Goal: Communication & Community: Answer question/provide support

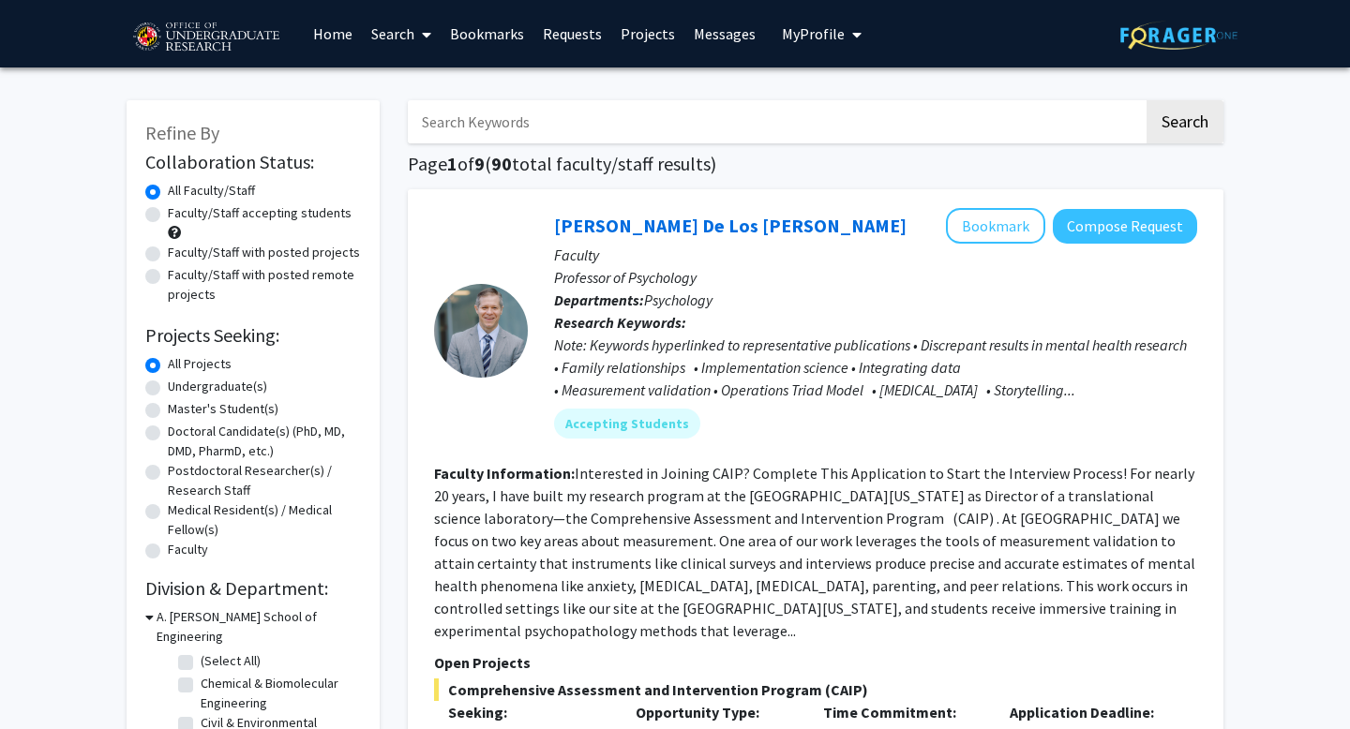
click at [732, 28] on link "Messages" at bounding box center [724, 34] width 81 height 66
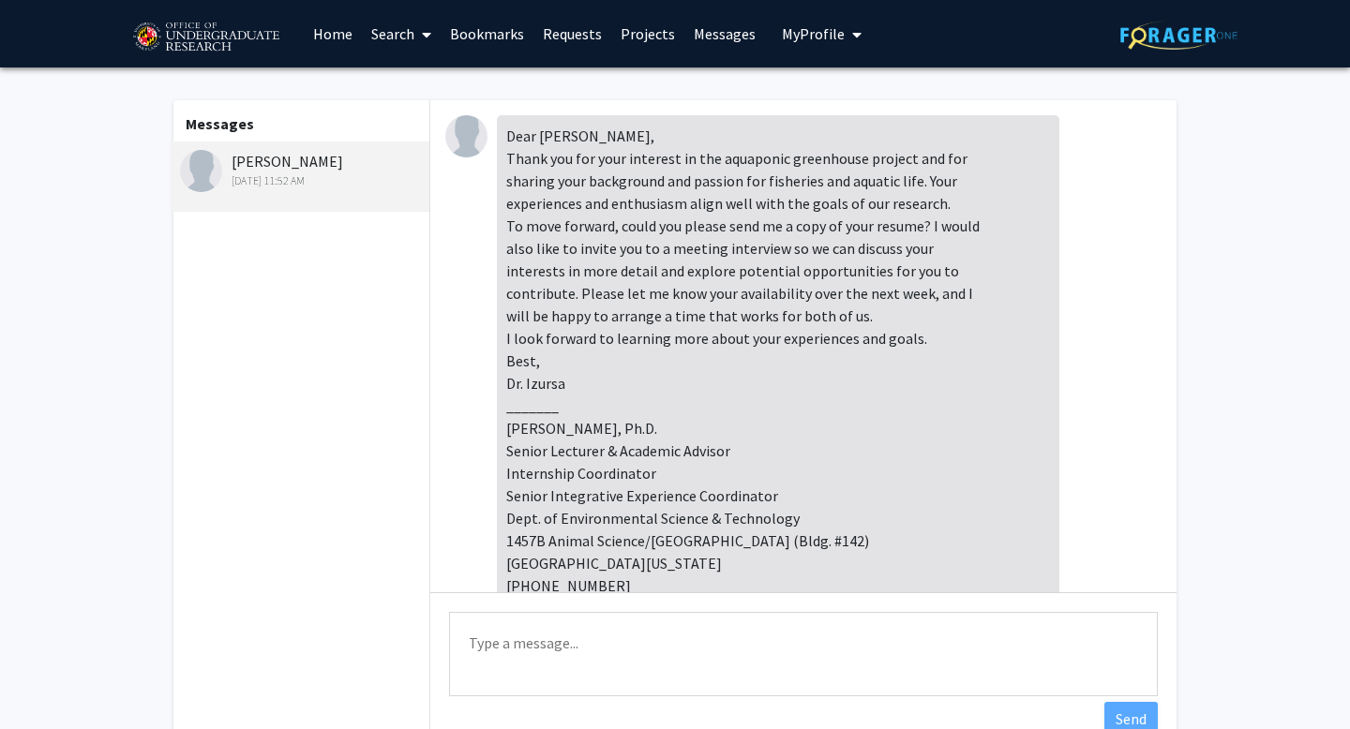
scroll to position [318, 0]
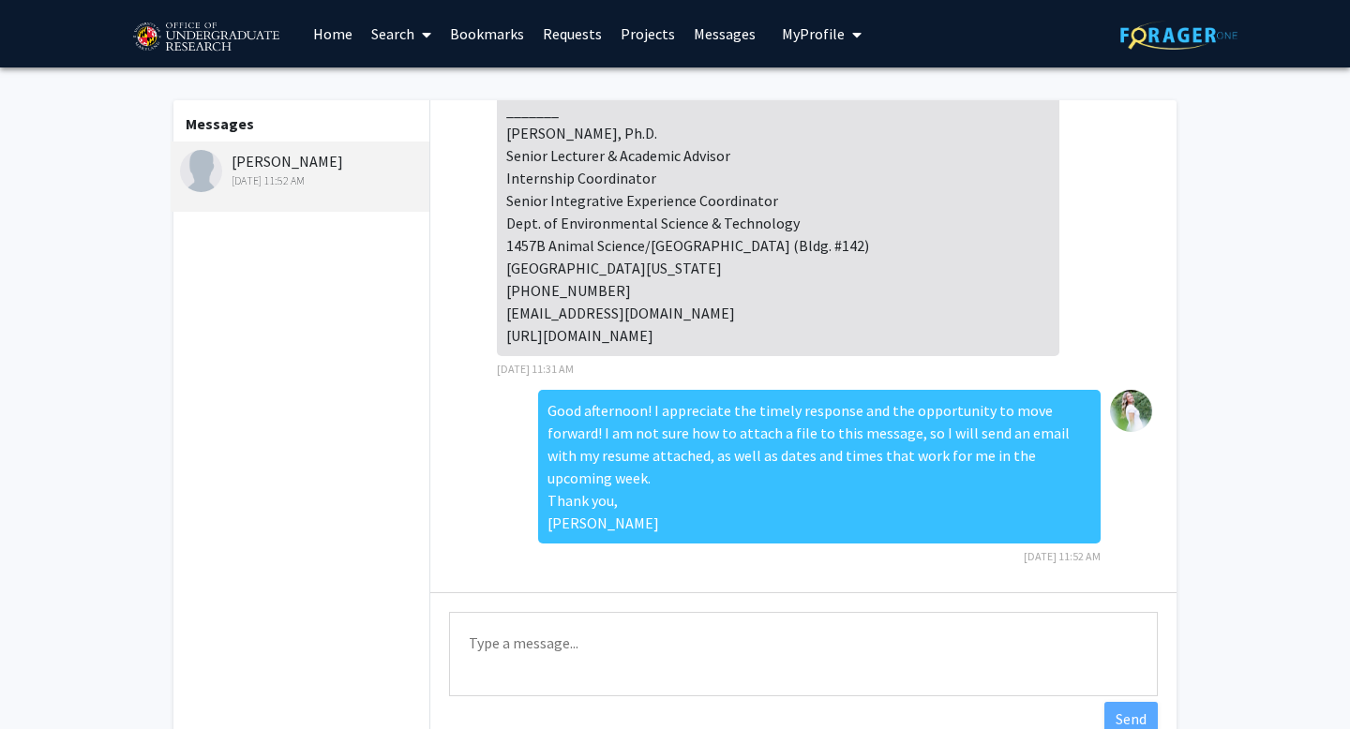
click at [584, 622] on textarea "Type a message" at bounding box center [803, 654] width 709 height 84
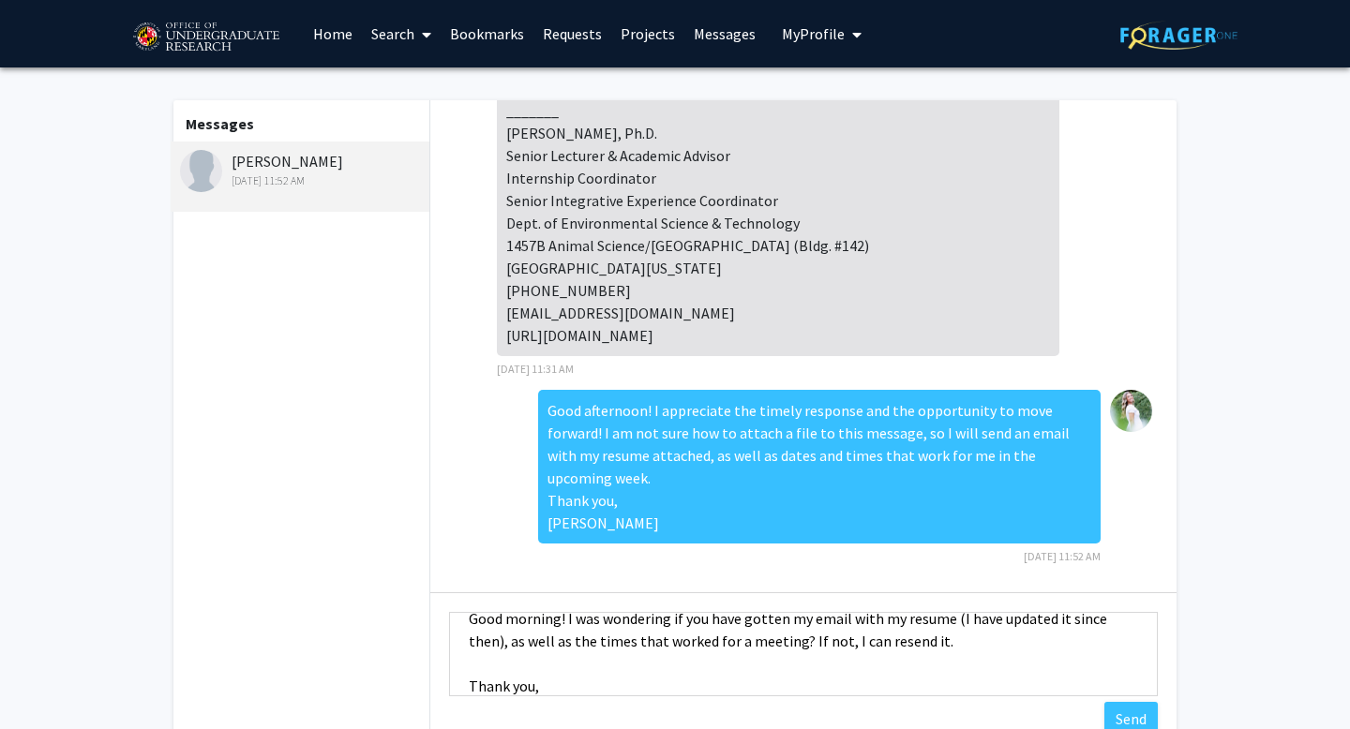
scroll to position [47, 0]
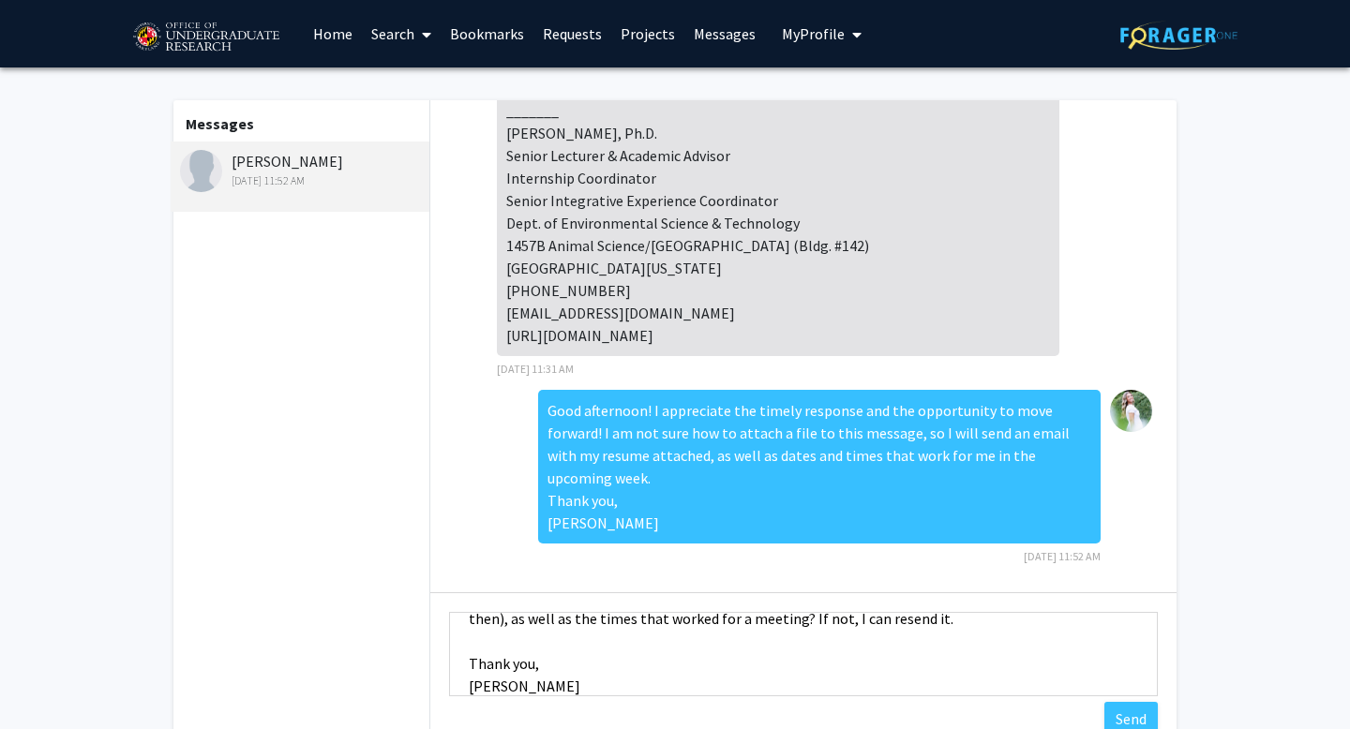
click at [489, 652] on textarea "Good morning! I was wondering if you have gotten my email with my resume (I hav…" at bounding box center [803, 654] width 709 height 84
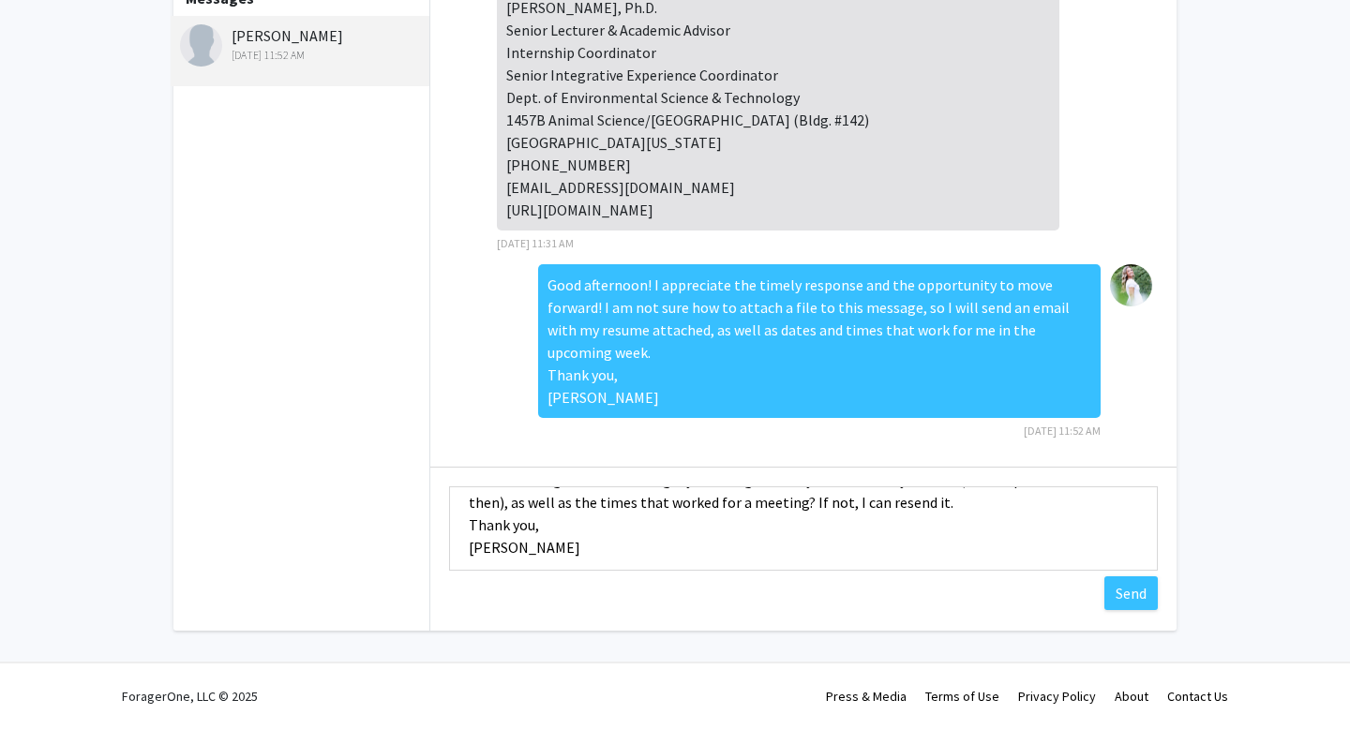
scroll to position [45, 0]
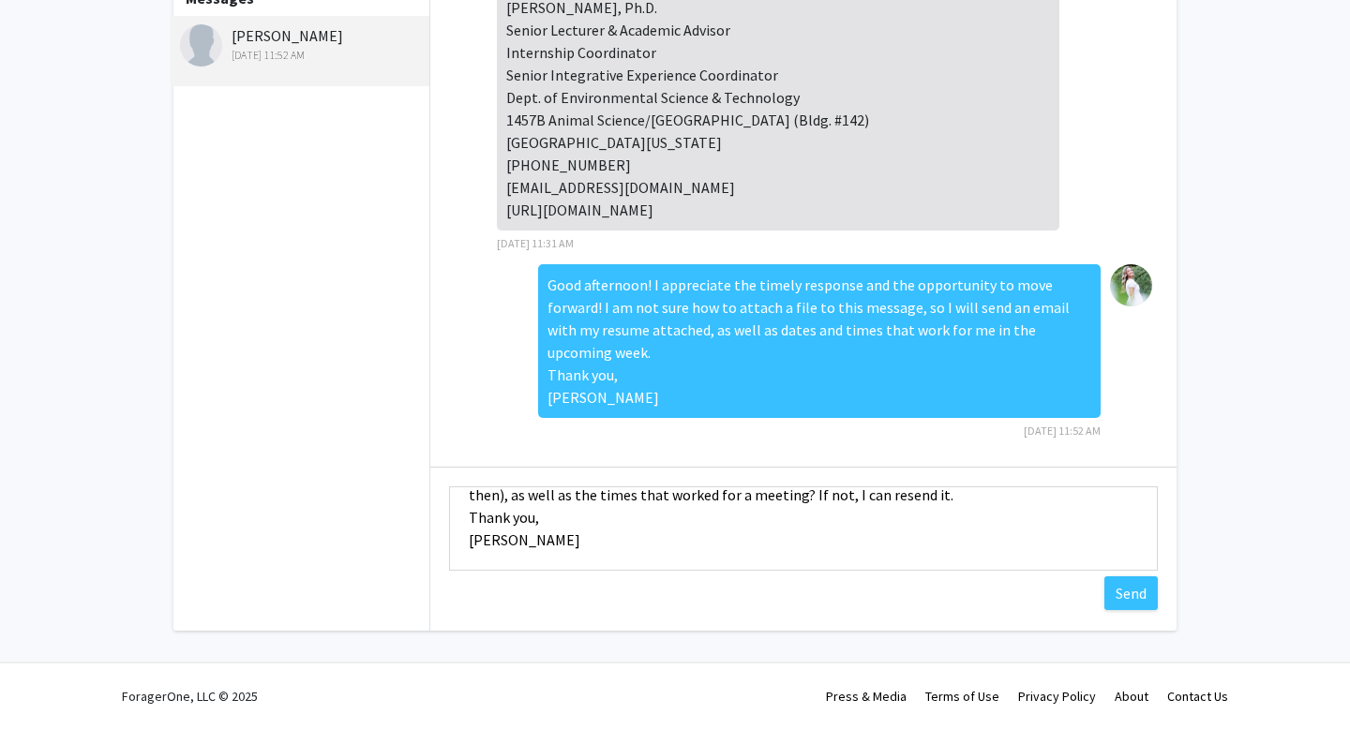
click at [830, 553] on textarea "Good morning! I was wondering if you have gotten my email with my resume (I hav…" at bounding box center [803, 529] width 709 height 84
type textarea "Good morning! I was wondering if you have gotten my email with my resume (I hav…"
click at [1144, 583] on button "Send" at bounding box center [1130, 594] width 53 height 34
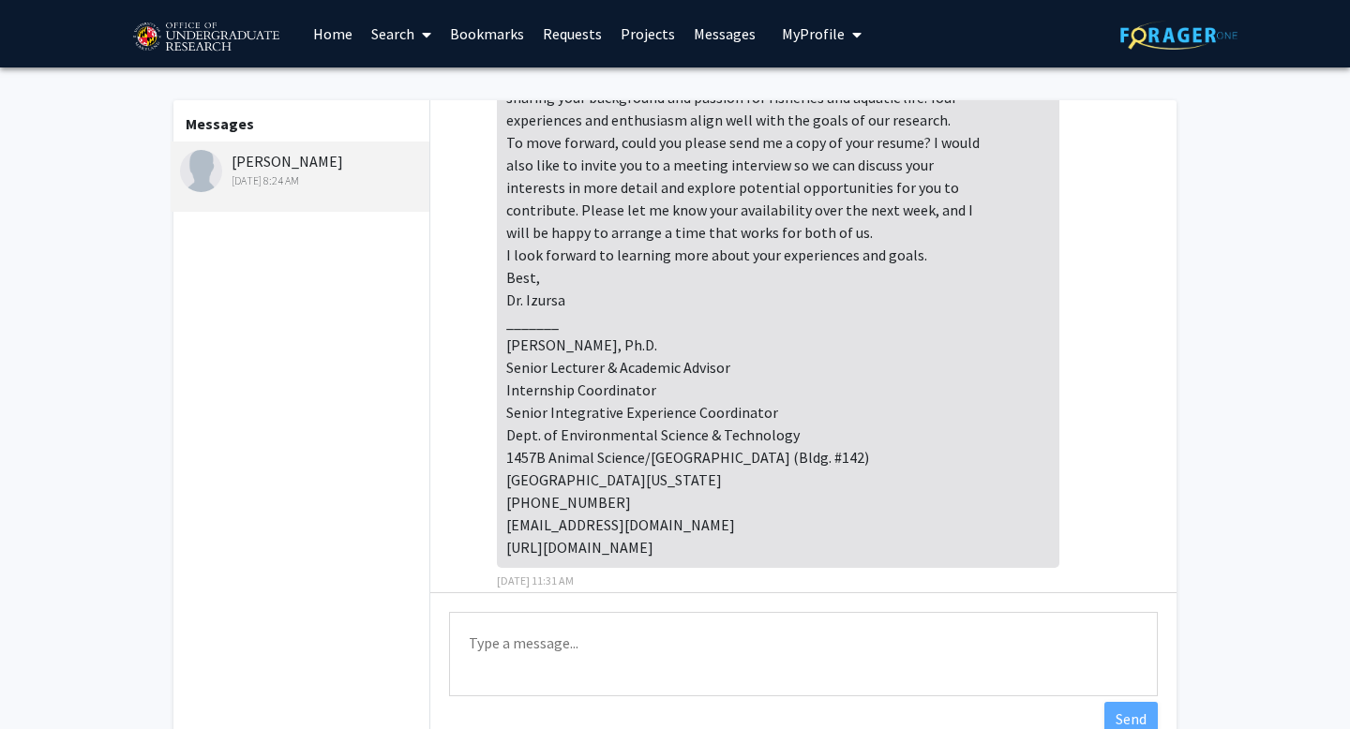
scroll to position [85, 0]
drag, startPoint x: 707, startPoint y: 569, endPoint x: 501, endPoint y: 565, distance: 206.3
click at [501, 565] on div "Dear [PERSON_NAME], Thank you for your interest in the aquaponic greenhouse pro…" at bounding box center [778, 298] width 562 height 536
copy div "[URL][DOMAIN_NAME]"
